Goal: Information Seeking & Learning: Learn about a topic

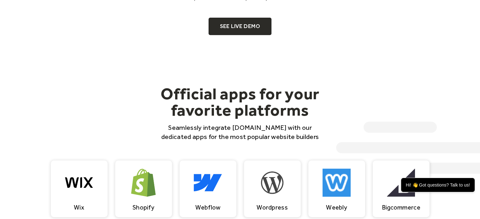
scroll to position [473, 0]
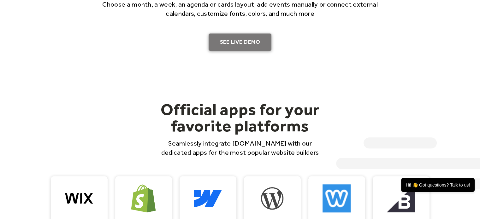
click at [235, 43] on link "SEE LIVE DEMO" at bounding box center [240, 42] width 63 height 18
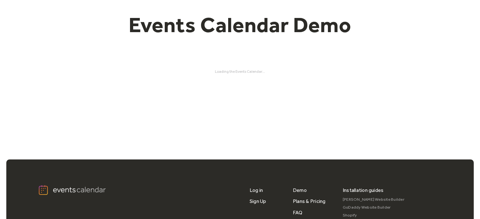
scroll to position [52, 0]
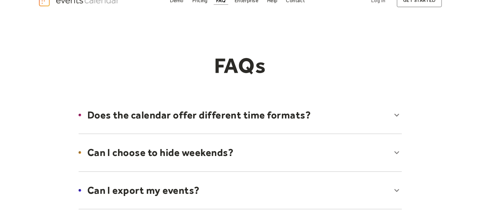
scroll to position [52, 0]
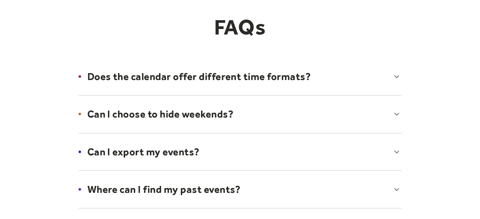
click at [365, 79] on div at bounding box center [240, 76] width 336 height 39
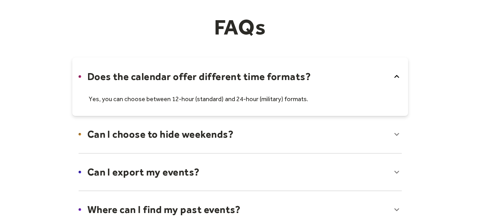
click at [365, 79] on div at bounding box center [240, 86] width 336 height 59
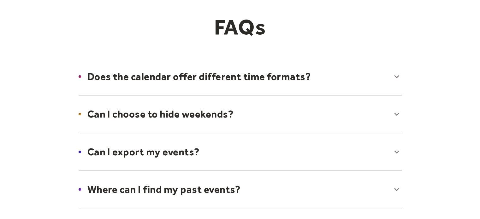
click at [352, 112] on div at bounding box center [240, 114] width 336 height 39
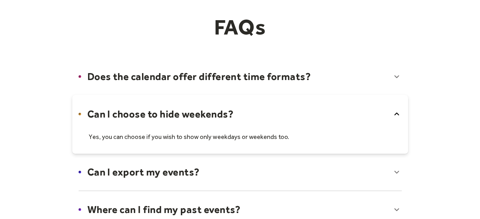
click at [352, 112] on div at bounding box center [240, 124] width 336 height 59
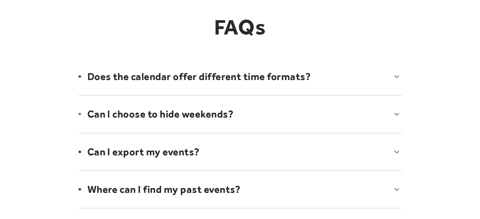
click at [354, 147] on div at bounding box center [240, 152] width 336 height 39
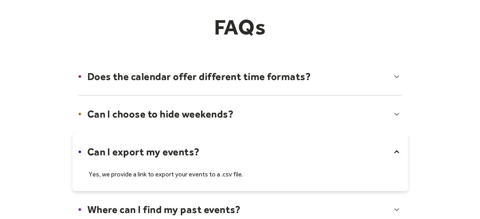
click at [354, 147] on div at bounding box center [240, 162] width 336 height 59
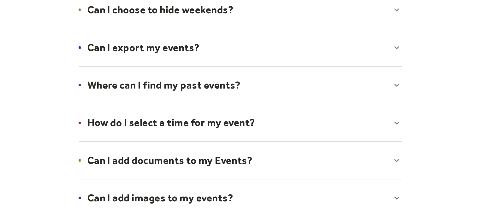
scroll to position [158, 0]
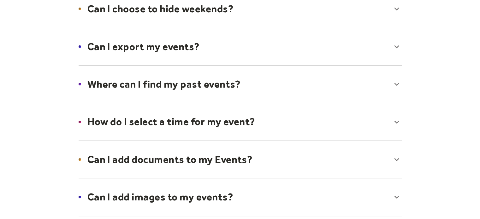
click at [342, 85] on div at bounding box center [240, 84] width 336 height 39
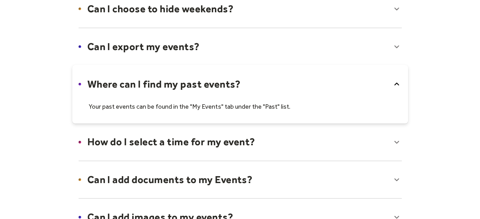
click at [343, 85] on div at bounding box center [240, 94] width 336 height 59
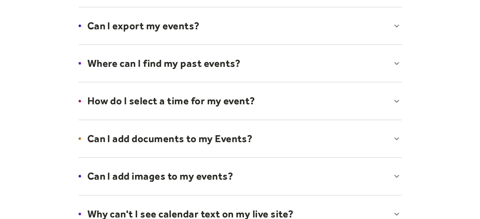
scroll to position [210, 0]
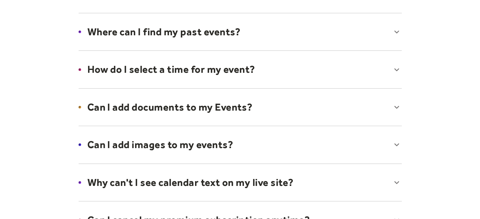
click at [327, 103] on div at bounding box center [240, 107] width 336 height 39
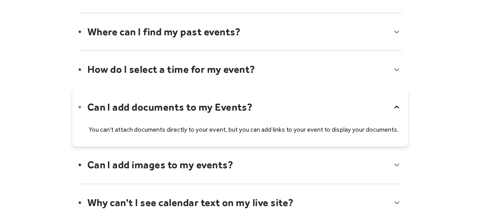
click at [327, 103] on div at bounding box center [240, 117] width 336 height 59
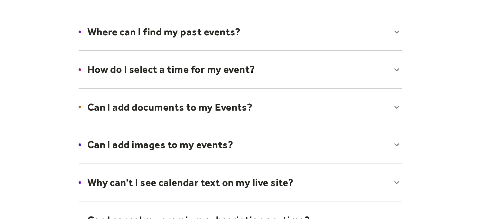
click at [316, 136] on div at bounding box center [240, 145] width 336 height 39
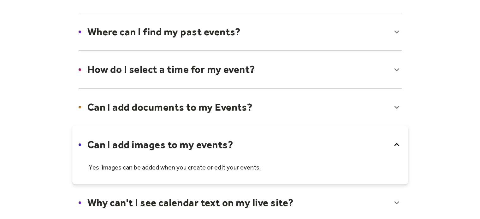
click at [316, 136] on div at bounding box center [240, 155] width 336 height 59
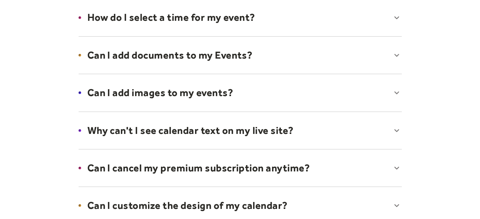
scroll to position [263, 0]
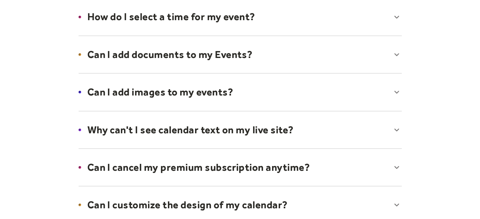
click at [338, 135] on div at bounding box center [240, 130] width 336 height 39
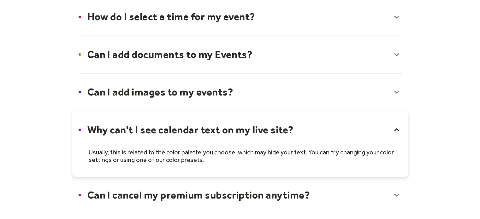
click at [338, 135] on div at bounding box center [240, 144] width 336 height 66
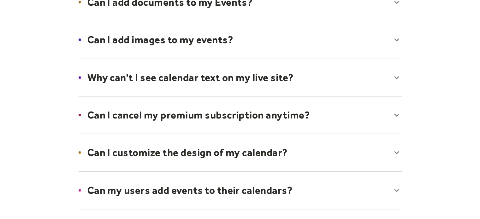
scroll to position [316, 0]
click at [338, 110] on div at bounding box center [240, 115] width 336 height 39
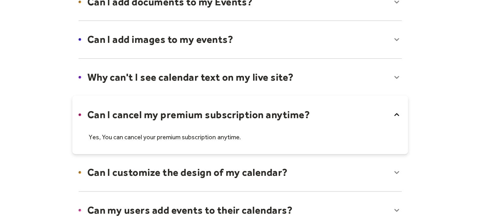
click at [338, 116] on div at bounding box center [240, 125] width 336 height 59
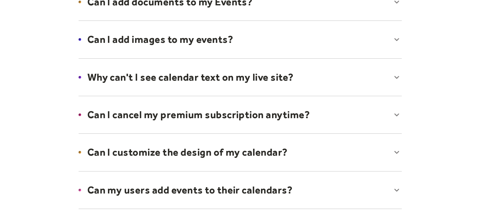
click at [340, 149] on div at bounding box center [240, 152] width 336 height 39
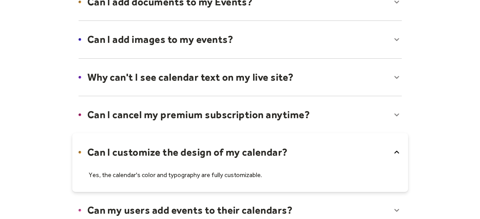
click at [340, 149] on div at bounding box center [240, 162] width 336 height 59
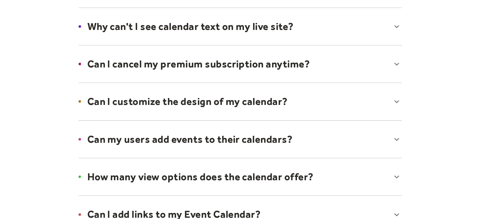
scroll to position [368, 0]
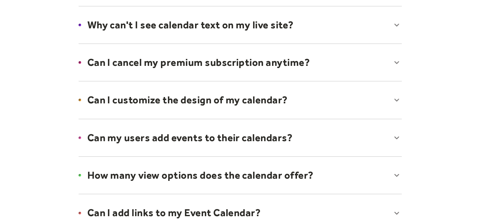
click at [340, 142] on div at bounding box center [240, 138] width 336 height 39
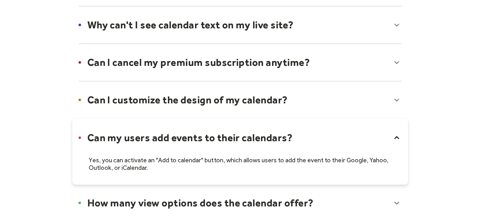
click at [340, 142] on div at bounding box center [240, 152] width 336 height 66
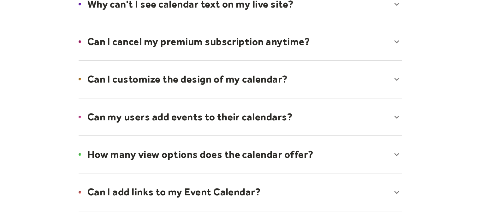
scroll to position [421, 0]
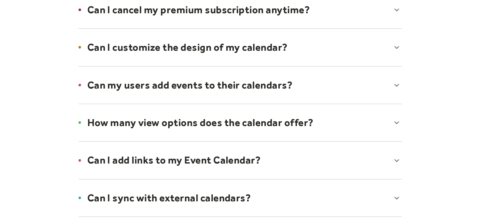
drag, startPoint x: 349, startPoint y: 94, endPoint x: 354, endPoint y: 91, distance: 5.6
click at [350, 93] on div at bounding box center [240, 85] width 336 height 39
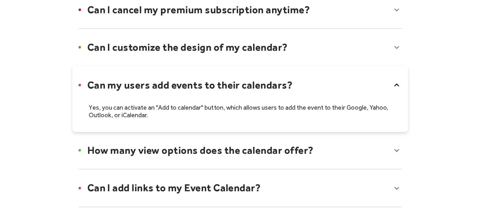
click at [386, 83] on div at bounding box center [240, 99] width 336 height 66
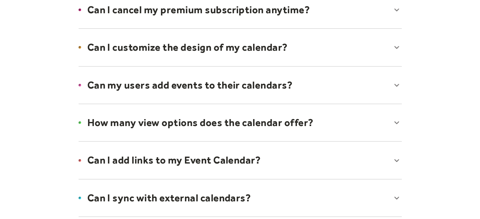
click at [295, 161] on div at bounding box center [240, 160] width 336 height 39
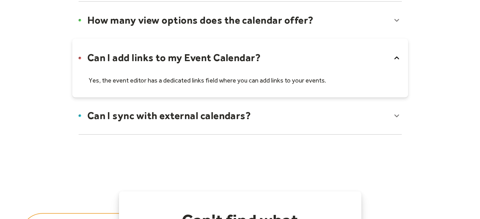
scroll to position [526, 0]
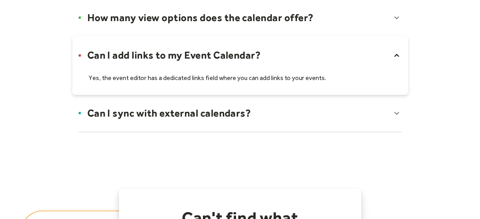
click at [294, 109] on div at bounding box center [240, 113] width 336 height 39
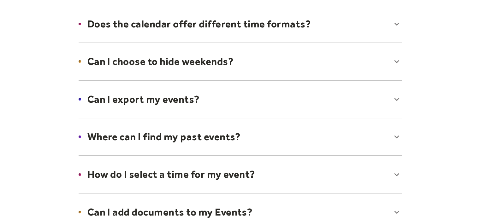
scroll to position [0, 0]
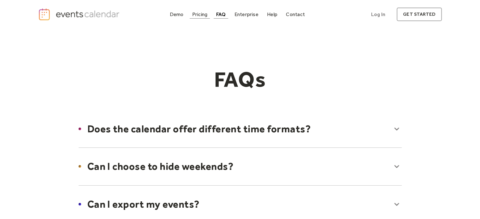
drag, startPoint x: 198, startPoint y: 14, endPoint x: 201, endPoint y: 20, distance: 6.5
click at [198, 14] on div "Pricing" at bounding box center [199, 14] width 15 height 3
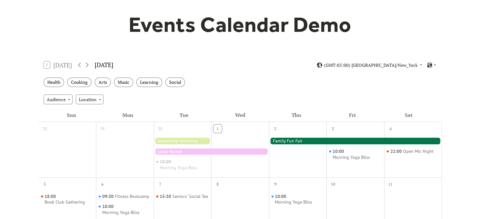
click at [86, 92] on div "Audience Location" at bounding box center [240, 99] width 403 height 17
click at [88, 100] on div "Location" at bounding box center [90, 99] width 28 height 9
drag, startPoint x: 115, startPoint y: 99, endPoint x: 76, endPoint y: 100, distance: 38.8
click at [114, 99] on div "Audience Location" at bounding box center [240, 99] width 403 height 17
click at [62, 98] on div "Audience" at bounding box center [58, 99] width 29 height 9
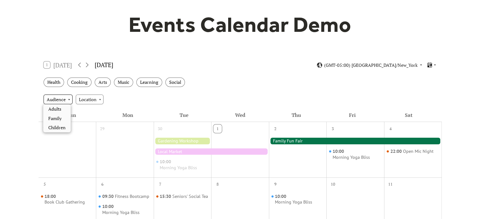
click at [62, 98] on div "Audience" at bounding box center [58, 99] width 29 height 9
click at [91, 97] on div "Location" at bounding box center [90, 99] width 28 height 9
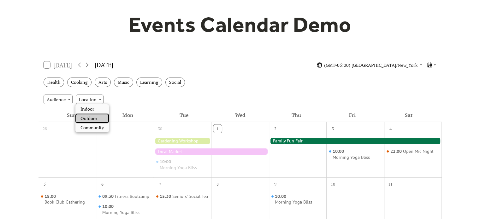
click at [91, 115] on span "Outdoor" at bounding box center [88, 118] width 17 height 7
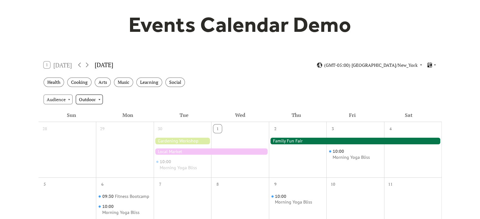
click at [94, 99] on div "Outdoor" at bounding box center [89, 99] width 27 height 9
click at [93, 116] on span "Indoor" at bounding box center [87, 118] width 14 height 7
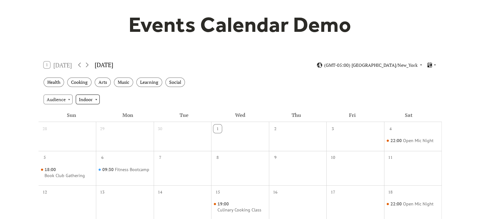
click at [91, 99] on div "Indoor" at bounding box center [88, 99] width 24 height 9
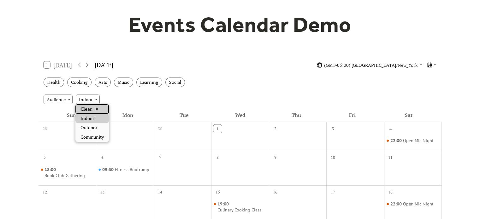
click at [96, 110] on icon at bounding box center [96, 109] width 5 height 5
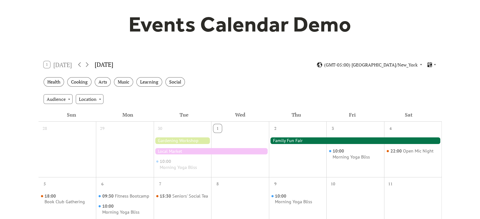
scroll to position [52, 0]
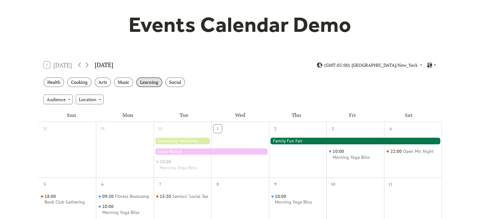
click at [151, 84] on div "Learning" at bounding box center [149, 83] width 26 height 10
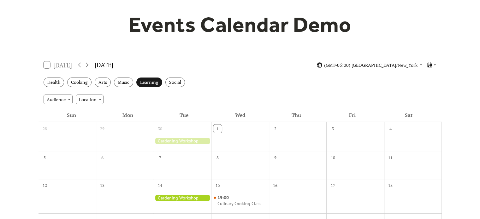
click at [151, 84] on div "Learning" at bounding box center [149, 83] width 26 height 10
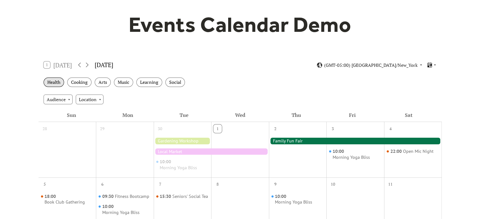
click at [51, 84] on div "Health" at bounding box center [54, 83] width 21 height 10
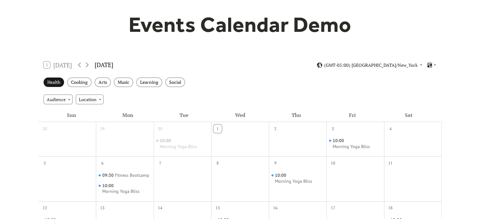
click at [51, 84] on div "Health" at bounding box center [54, 83] width 21 height 10
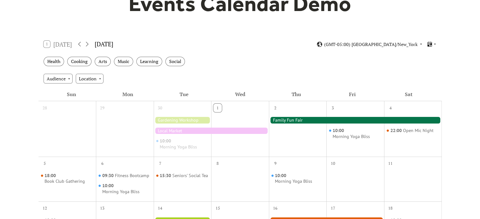
scroll to position [105, 0]
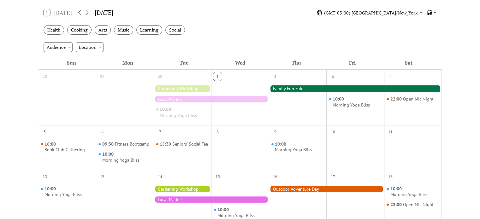
click at [435, 12] on icon at bounding box center [435, 12] width 2 height 1
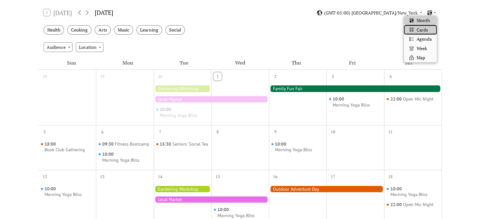
click at [414, 29] on div "Cards" at bounding box center [420, 29] width 33 height 9
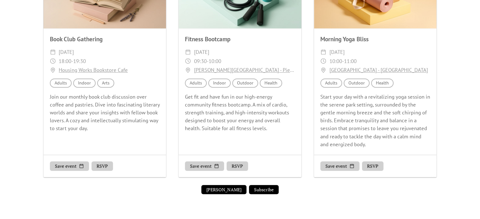
scroll to position [420, 0]
click at [263, 189] on button "Subscribe" at bounding box center [264, 189] width 30 height 9
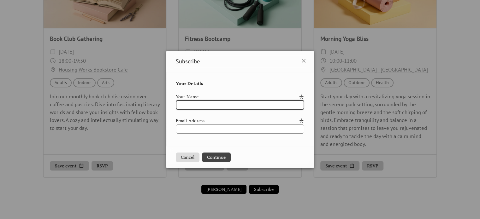
click at [233, 109] on input "text" at bounding box center [240, 104] width 128 height 9
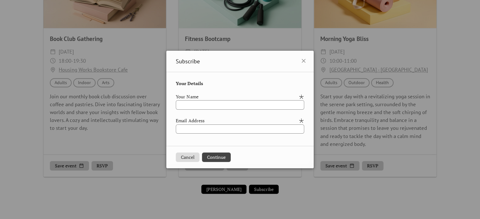
click at [183, 159] on button "Cancel" at bounding box center [188, 157] width 24 height 9
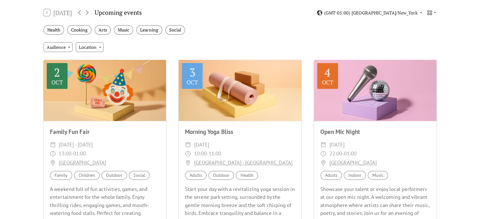
scroll to position [0, 0]
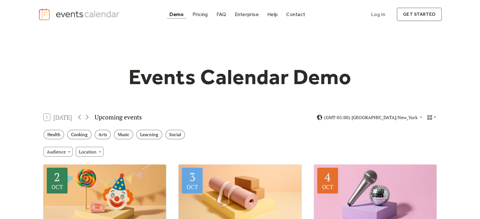
click at [431, 116] on icon at bounding box center [430, 117] width 4 height 4
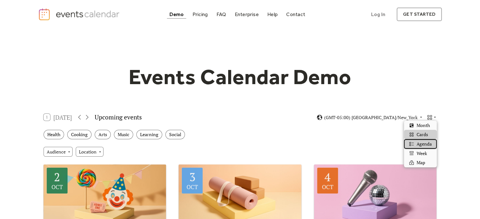
click at [425, 146] on span "Agenda" at bounding box center [424, 144] width 15 height 7
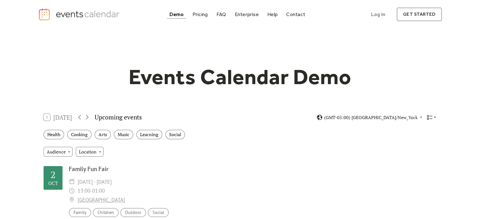
click at [435, 116] on icon at bounding box center [435, 118] width 4 height 4
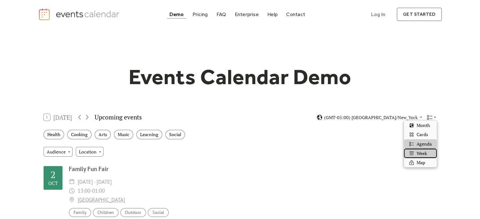
click at [420, 153] on span "Week" at bounding box center [422, 153] width 10 height 7
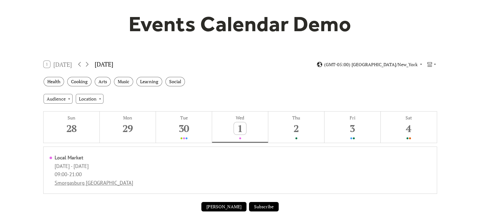
scroll to position [52, 0]
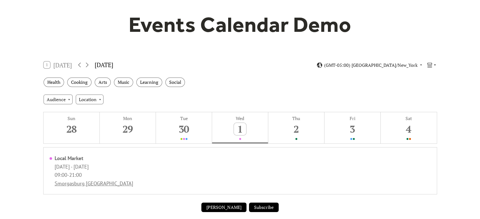
click at [432, 65] on icon at bounding box center [430, 65] width 6 height 6
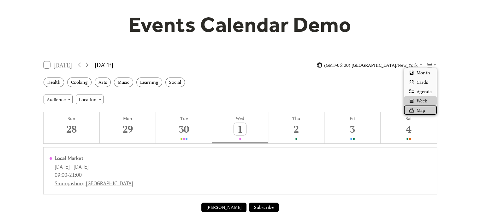
click at [421, 110] on span "Map" at bounding box center [421, 110] width 9 height 7
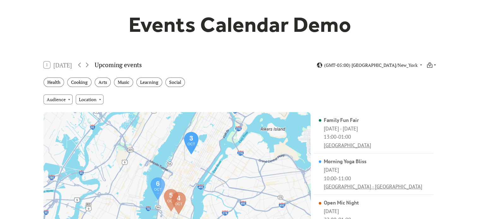
click at [434, 64] on icon at bounding box center [435, 65] width 4 height 4
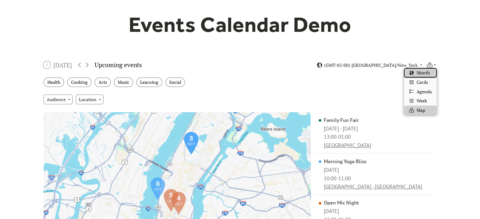
click at [430, 73] on div "Month" at bounding box center [420, 72] width 33 height 9
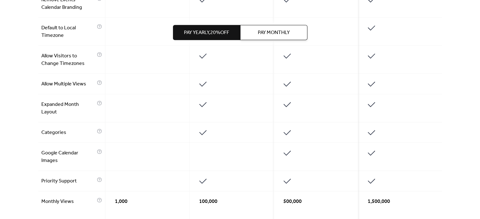
scroll to position [473, 0]
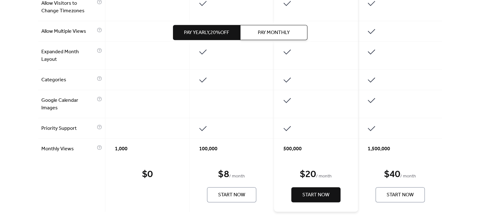
click at [220, 130] on div at bounding box center [232, 128] width 84 height 21
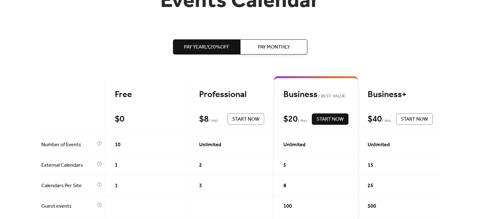
scroll to position [105, 0]
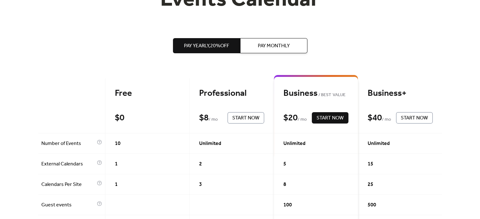
click at [251, 94] on div "Professional" at bounding box center [231, 93] width 65 height 11
click at [258, 89] on div "Professional" at bounding box center [231, 93] width 65 height 11
